Goal: Information Seeking & Learning: Find specific fact

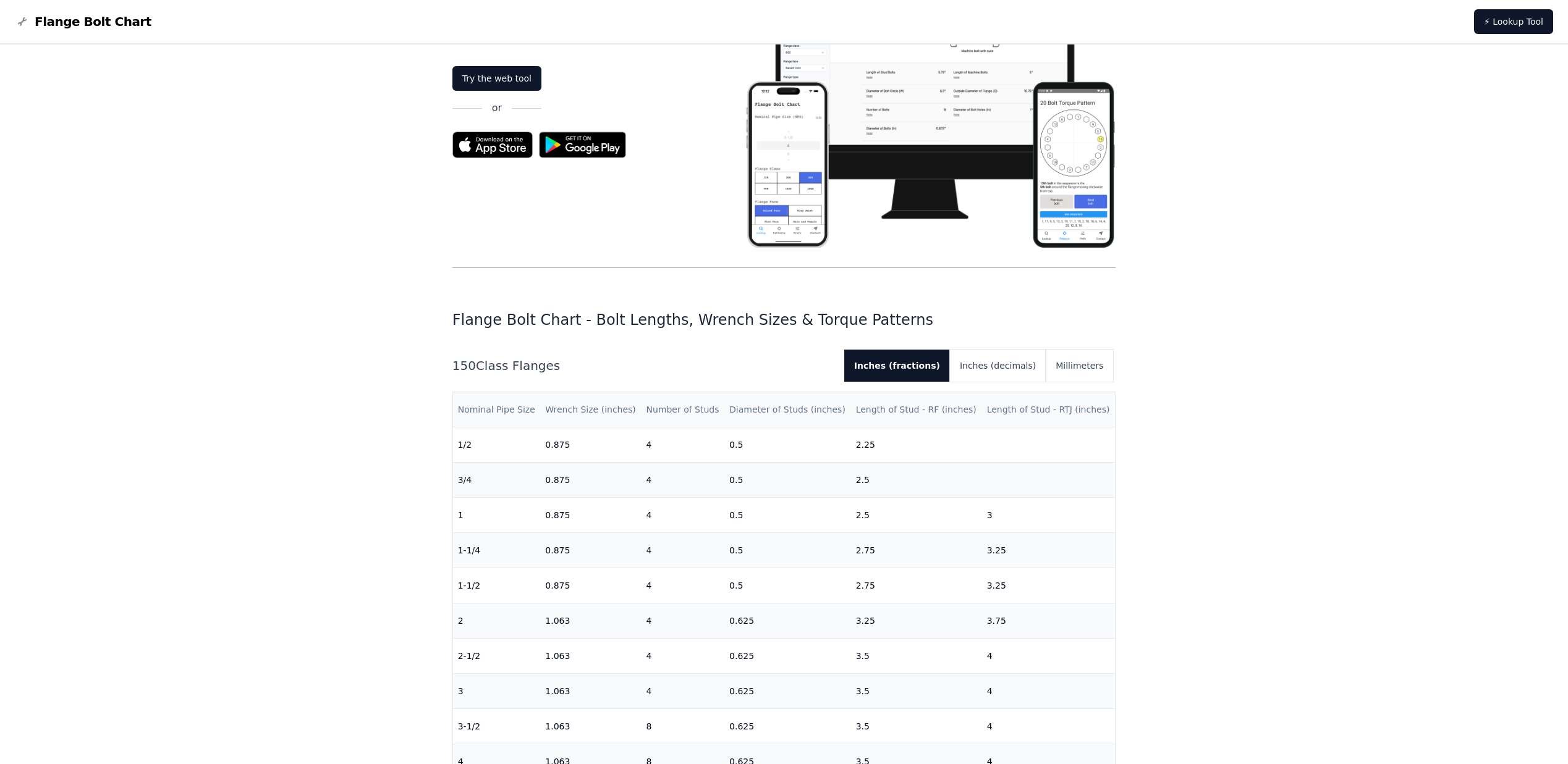
scroll to position [124, 0]
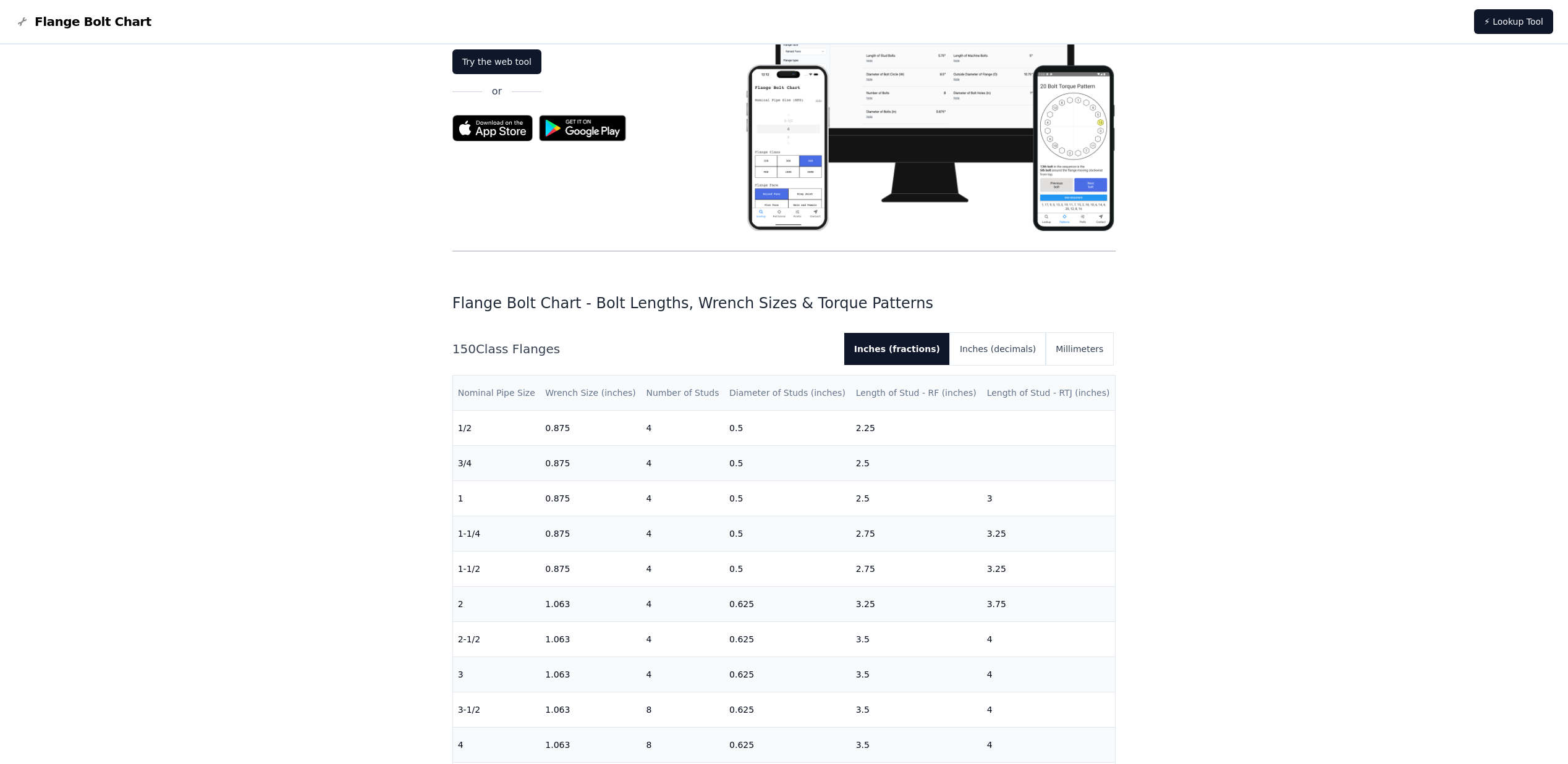
click at [506, 392] on th "Nominal Pipe Size" at bounding box center [497, 393] width 88 height 35
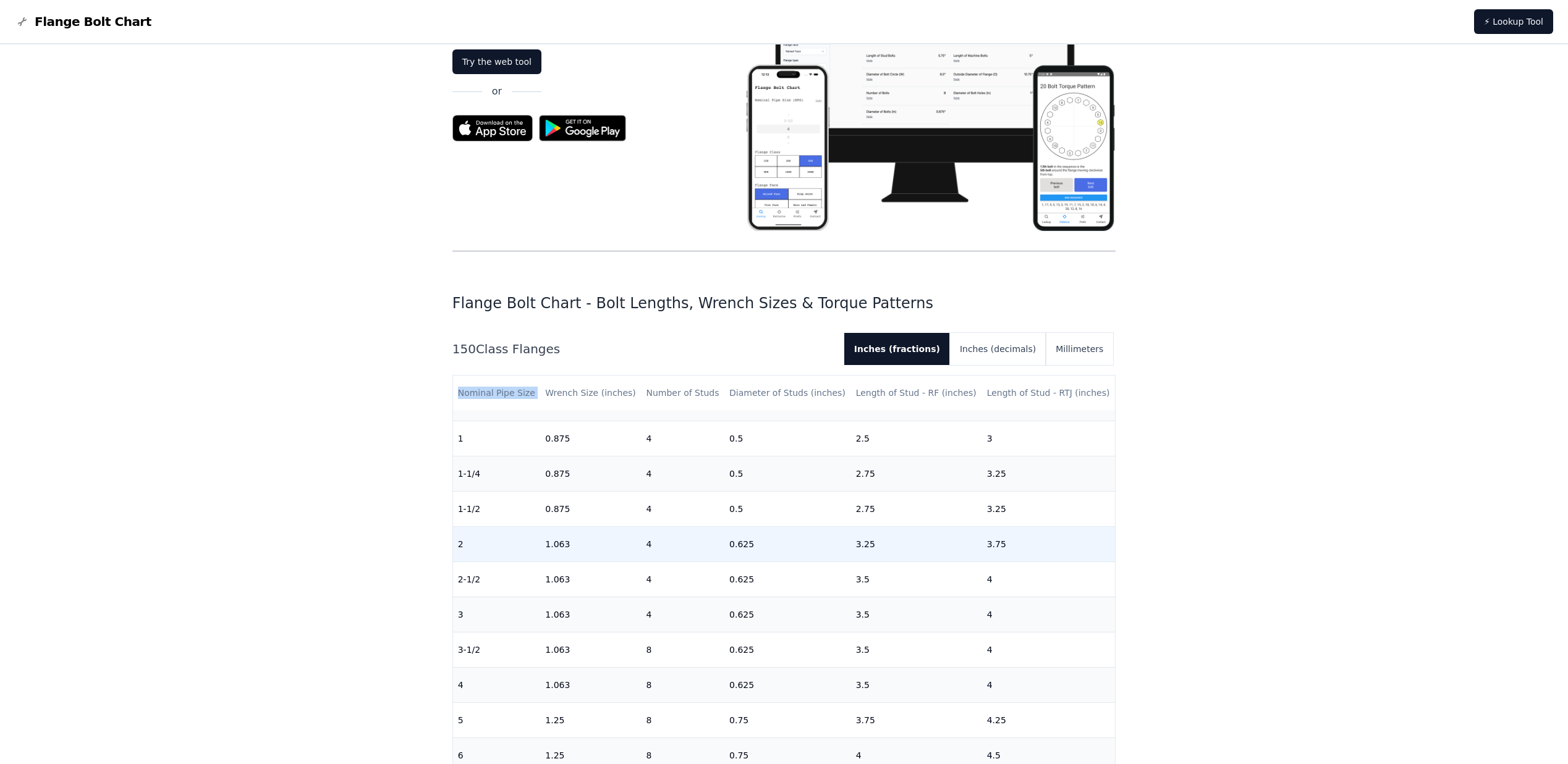
scroll to position [0, 0]
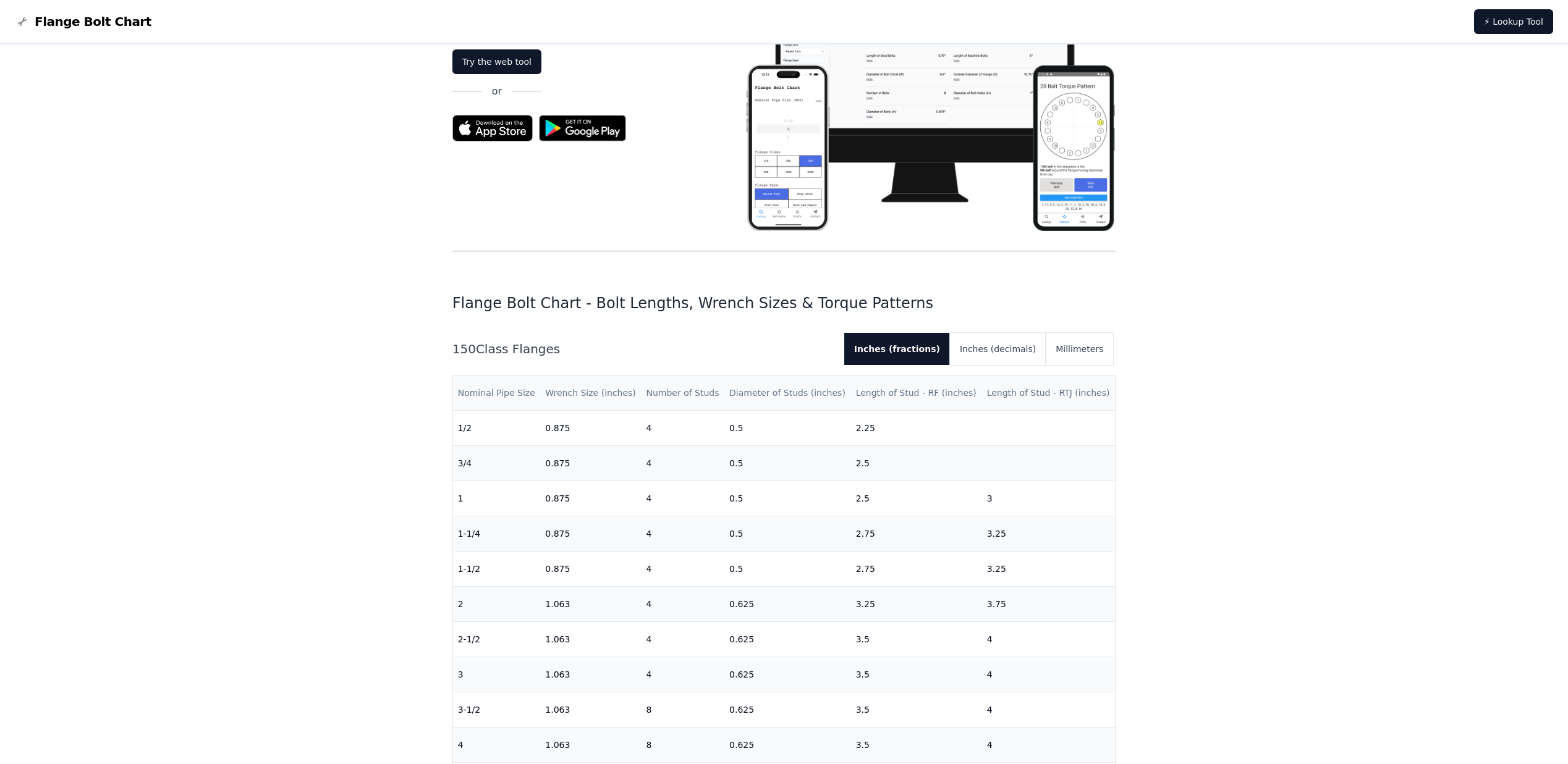
click at [672, 394] on th "Number of Studs" at bounding box center [682, 393] width 83 height 35
click at [791, 394] on th "Diameter of Studs (inches)" at bounding box center [788, 393] width 126 height 35
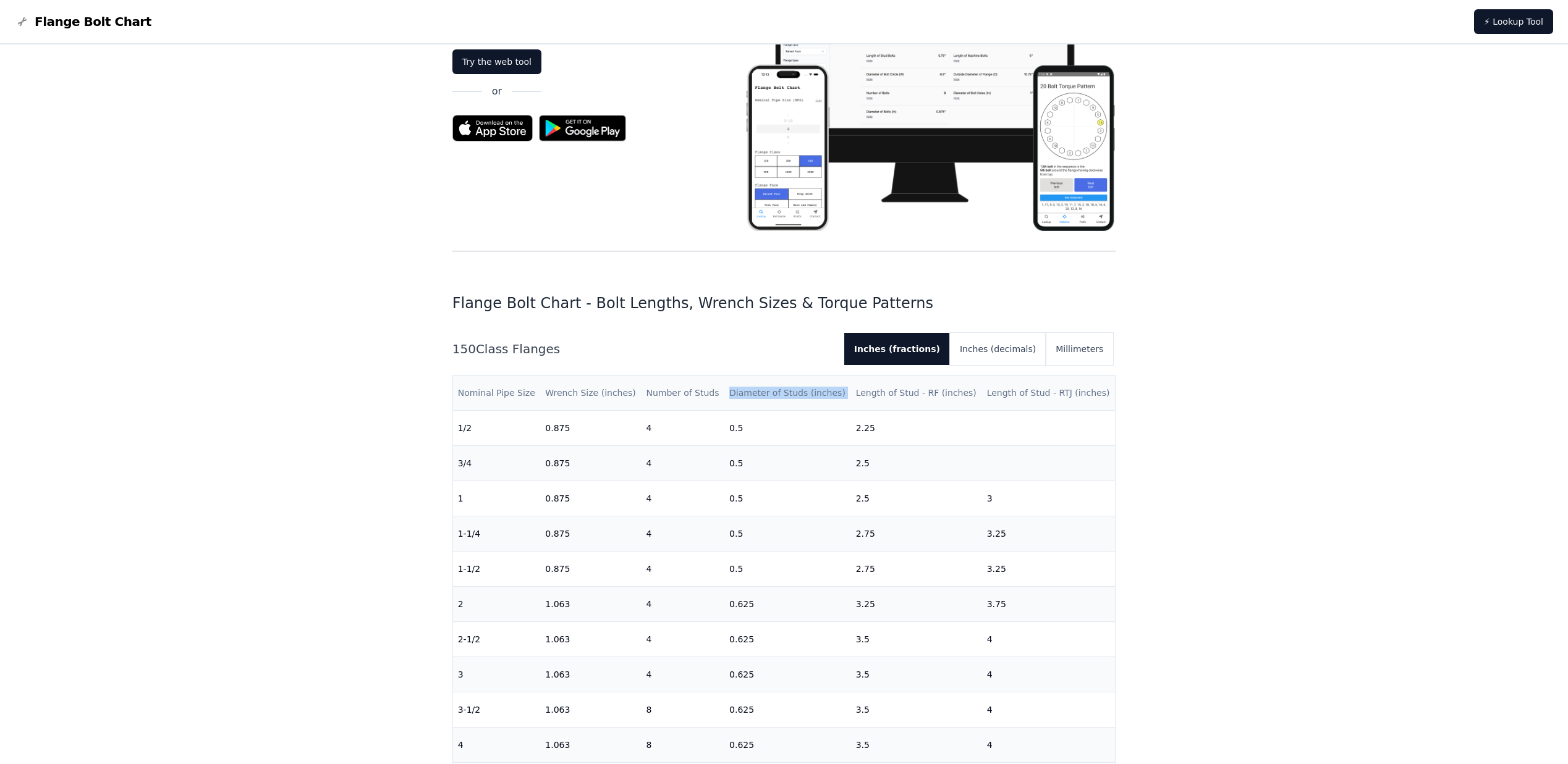
click at [791, 394] on th "Diameter of Studs (inches)" at bounding box center [788, 393] width 126 height 35
drag, startPoint x: 791, startPoint y: 394, endPoint x: 781, endPoint y: 395, distance: 10.0
click at [781, 395] on th "Diameter of Studs (inches)" at bounding box center [788, 393] width 126 height 35
click at [757, 395] on th "Diameter of Studs (inches)" at bounding box center [788, 393] width 126 height 35
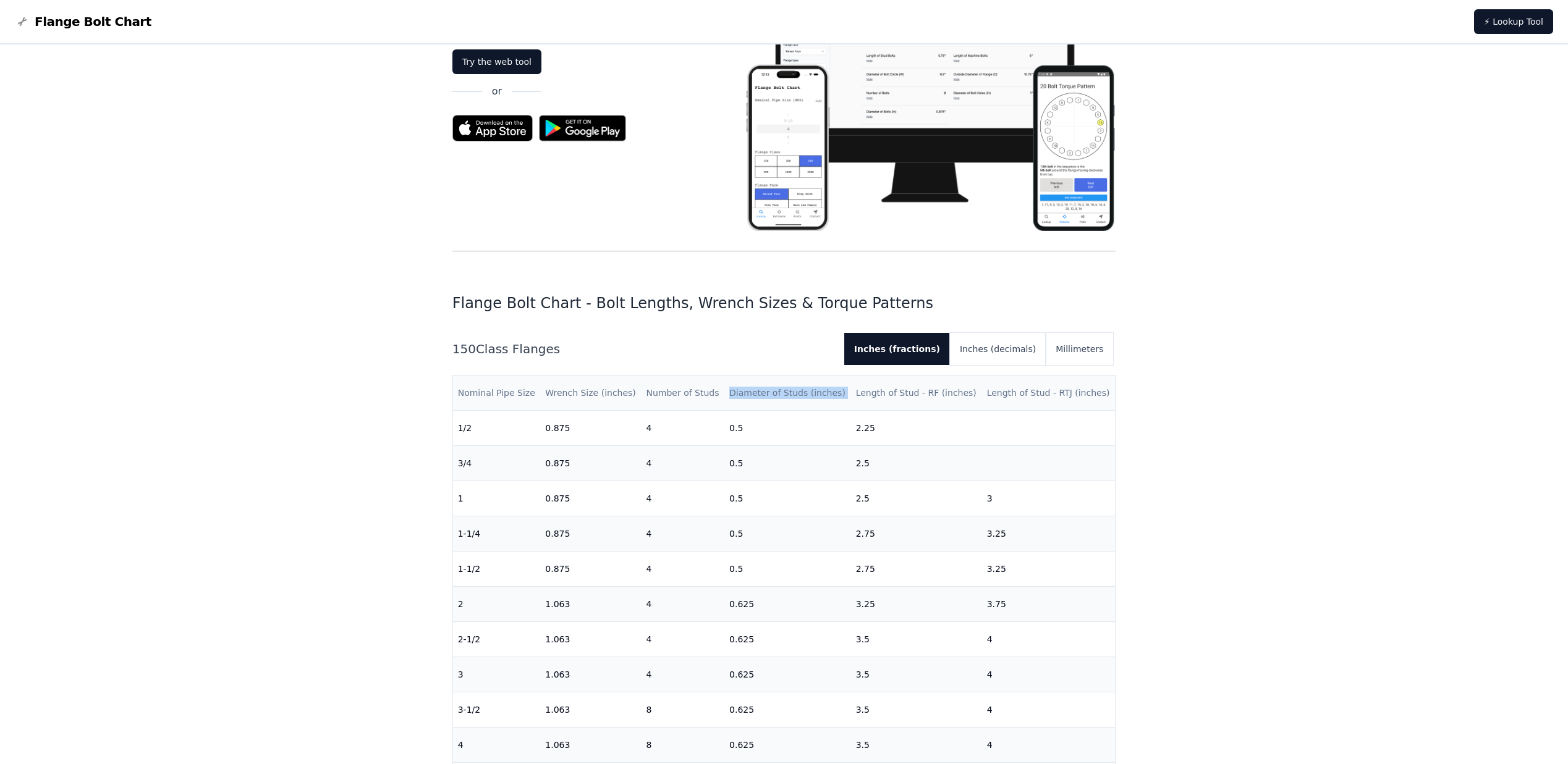
click at [757, 395] on th "Diameter of Studs (inches)" at bounding box center [788, 393] width 126 height 35
drag, startPoint x: 757, startPoint y: 395, endPoint x: 803, endPoint y: 400, distance: 46.3
click at [801, 393] on th "Diameter of Studs (inches)" at bounding box center [788, 393] width 126 height 35
click at [786, 392] on th "Diameter of Studs (inches)" at bounding box center [788, 393] width 126 height 35
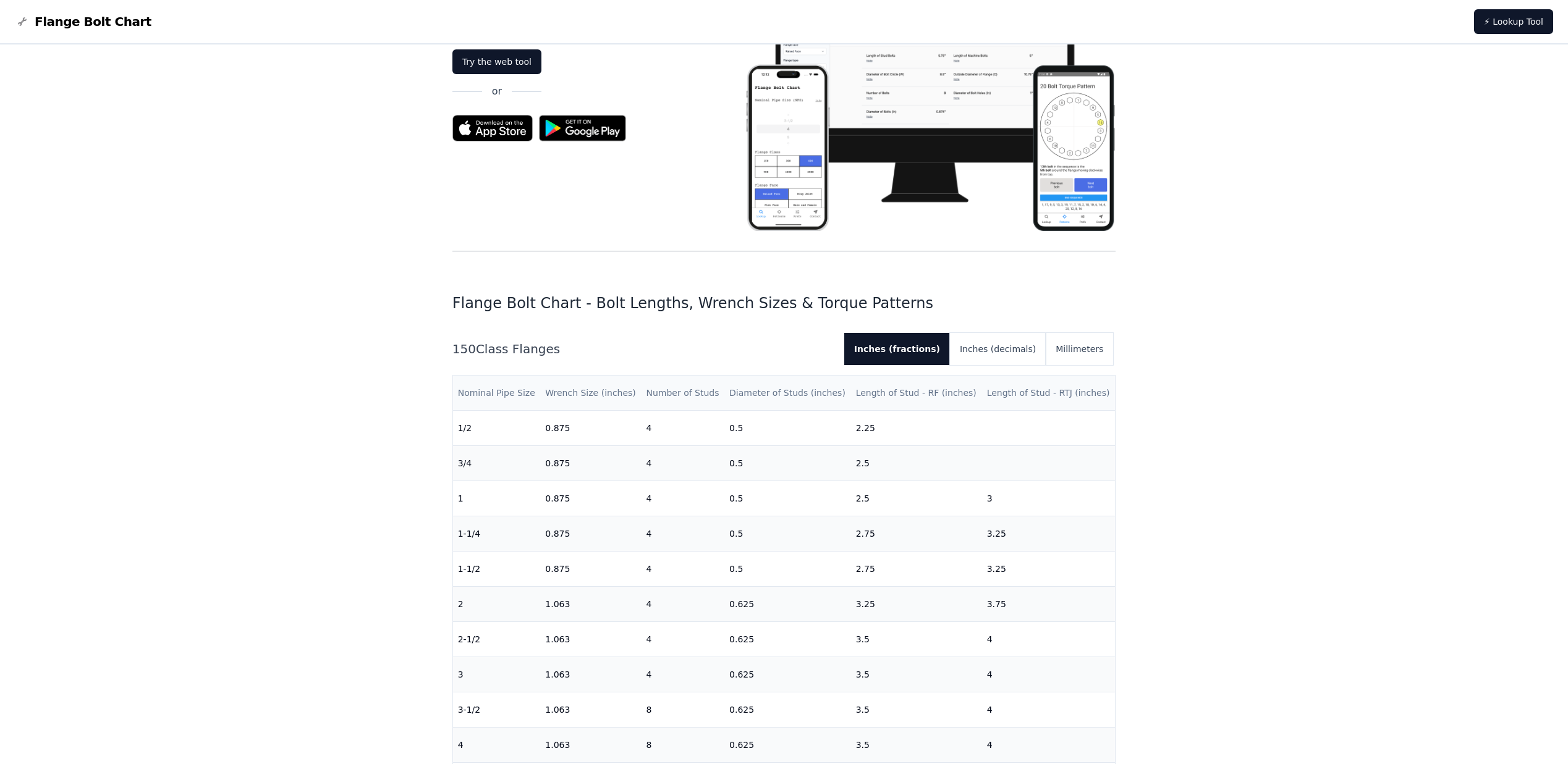
drag, startPoint x: 786, startPoint y: 392, endPoint x: 810, endPoint y: 391, distance: 24.0
click at [810, 391] on th "Diameter of Studs (inches)" at bounding box center [788, 393] width 126 height 35
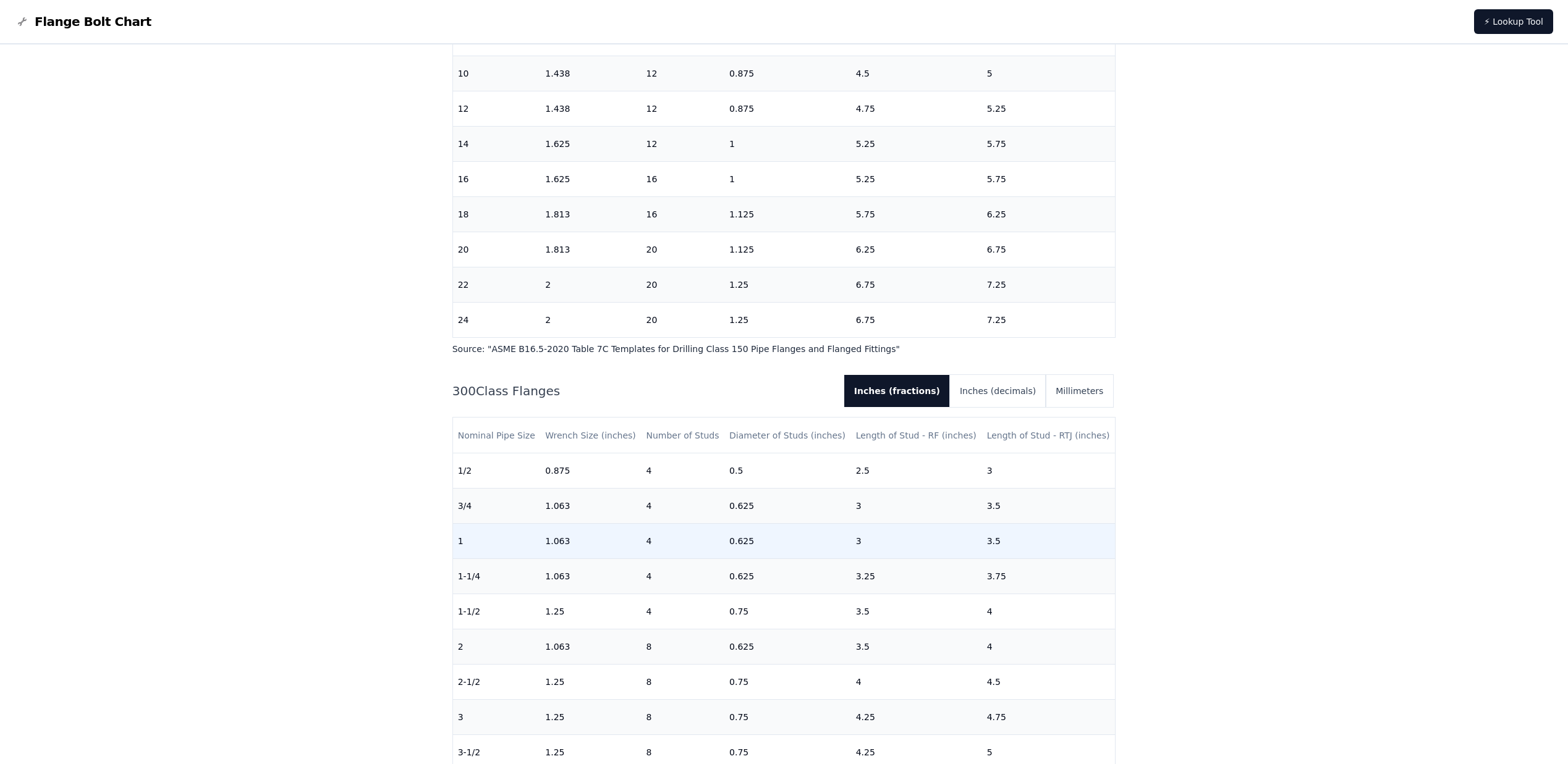
scroll to position [618, 0]
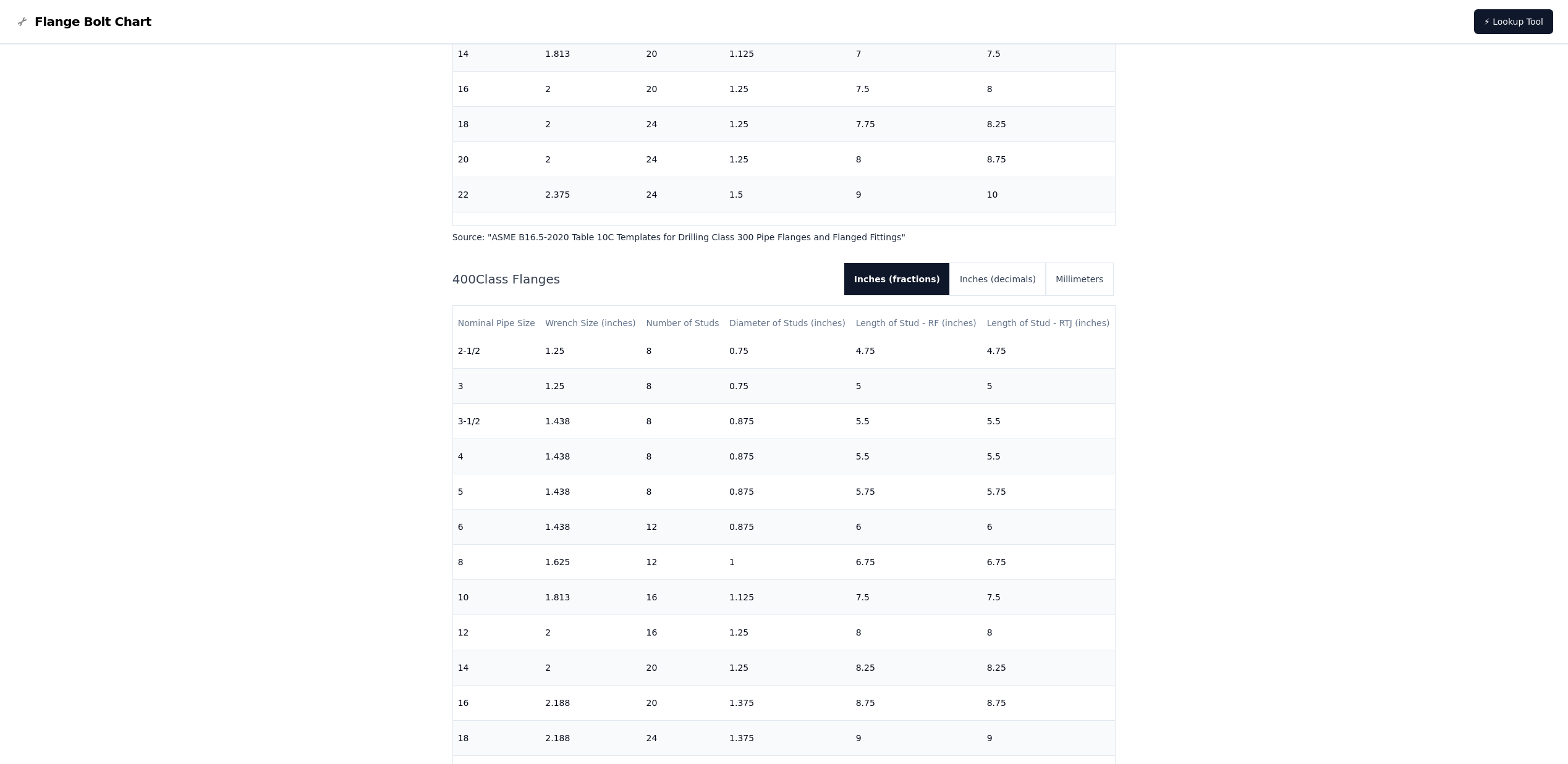
scroll to position [250, 0]
